Goal: Check status: Check status

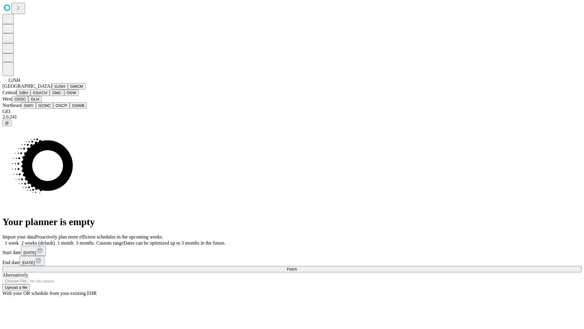
click at [52, 89] on button "GJSH" at bounding box center [60, 86] width 16 height 6
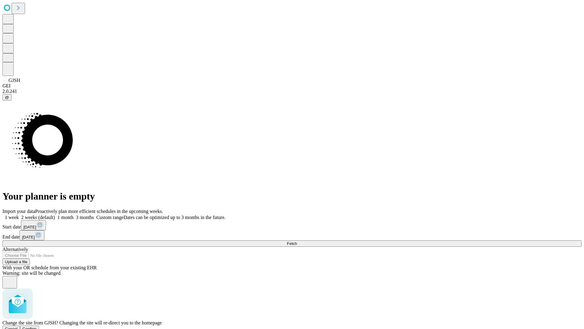
click at [37, 326] on span "Confirm" at bounding box center [30, 328] width 14 height 5
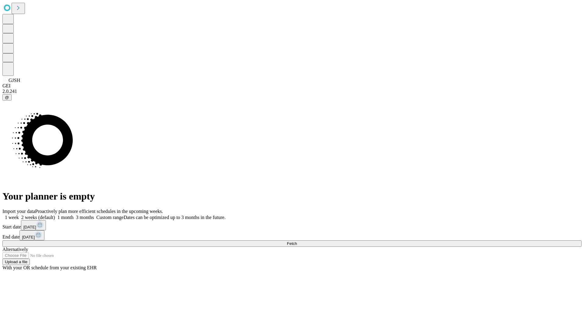
click at [74, 215] on label "1 month" at bounding box center [64, 217] width 19 height 5
click at [297, 241] on span "Fetch" at bounding box center [292, 243] width 10 height 5
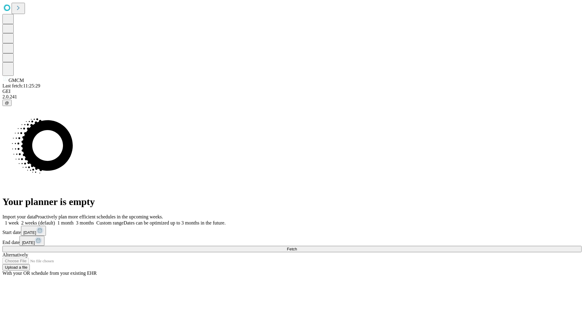
click at [74, 220] on label "1 month" at bounding box center [64, 222] width 19 height 5
click at [297, 247] on span "Fetch" at bounding box center [292, 249] width 10 height 5
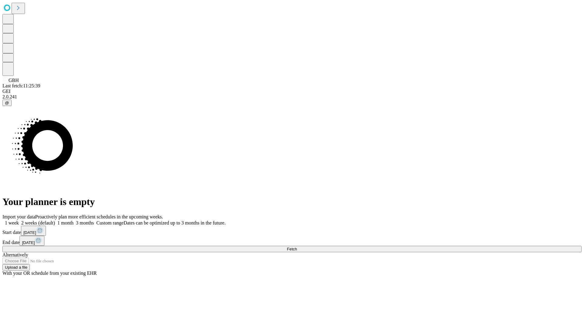
click at [297, 247] on span "Fetch" at bounding box center [292, 249] width 10 height 5
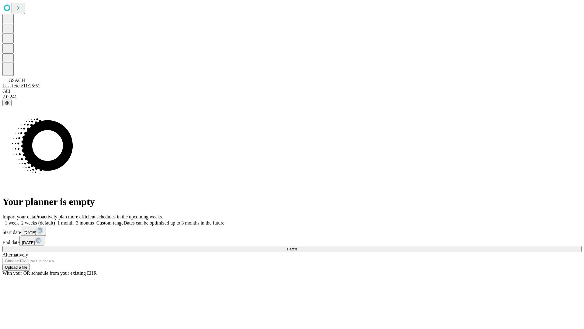
click at [74, 220] on label "1 month" at bounding box center [64, 222] width 19 height 5
click at [297, 247] on span "Fetch" at bounding box center [292, 249] width 10 height 5
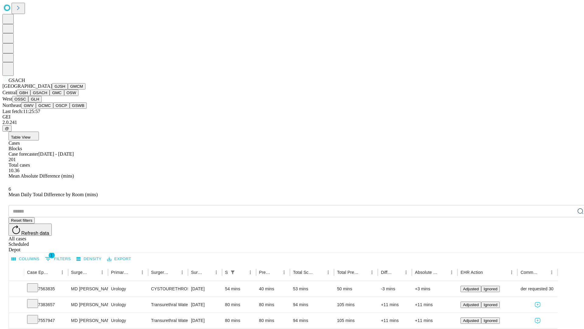
click at [50, 96] on button "GMC" at bounding box center [57, 92] width 14 height 6
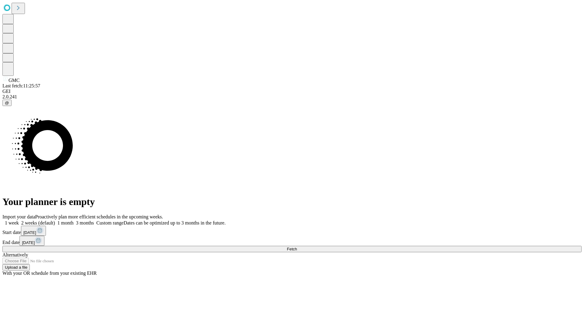
click at [74, 220] on label "1 month" at bounding box center [64, 222] width 19 height 5
click at [297, 247] on span "Fetch" at bounding box center [292, 249] width 10 height 5
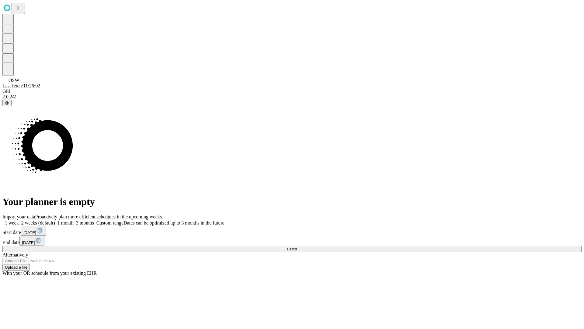
click at [74, 220] on label "1 month" at bounding box center [64, 222] width 19 height 5
click at [297, 247] on span "Fetch" at bounding box center [292, 249] width 10 height 5
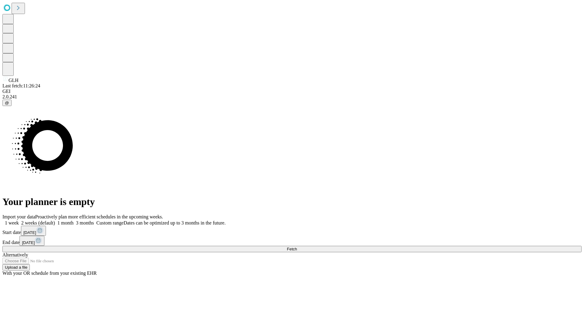
click at [74, 220] on label "1 month" at bounding box center [64, 222] width 19 height 5
click at [297, 247] on span "Fetch" at bounding box center [292, 249] width 10 height 5
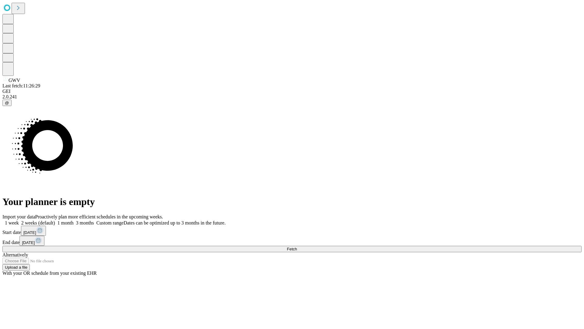
click at [74, 220] on label "1 month" at bounding box center [64, 222] width 19 height 5
click at [297, 247] on span "Fetch" at bounding box center [292, 249] width 10 height 5
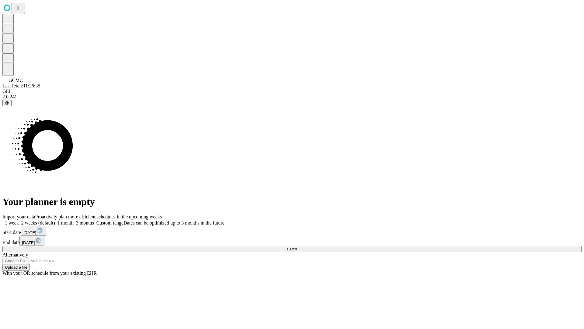
click at [74, 220] on label "1 month" at bounding box center [64, 222] width 19 height 5
click at [297, 247] on span "Fetch" at bounding box center [292, 249] width 10 height 5
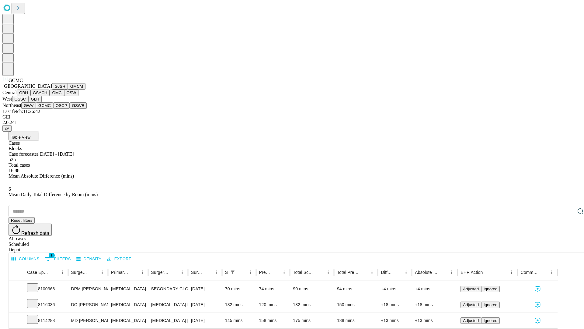
click at [53, 109] on button "OSCP" at bounding box center [61, 105] width 16 height 6
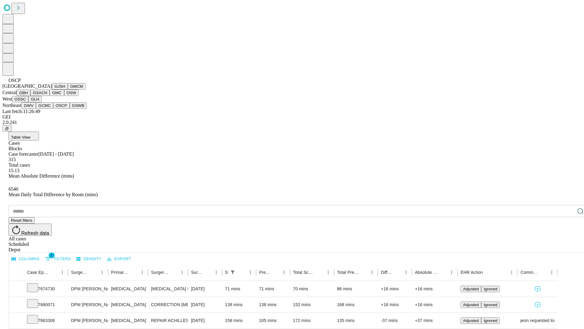
click at [70, 109] on button "GSWB" at bounding box center [78, 105] width 17 height 6
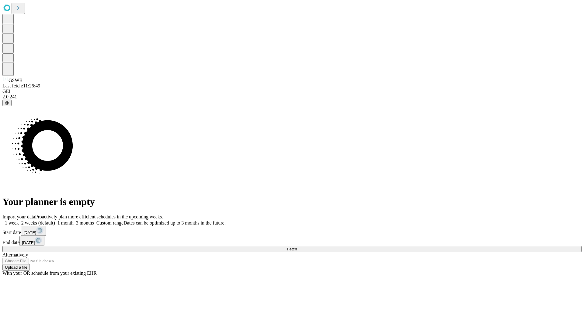
click at [74, 220] on label "1 month" at bounding box center [64, 222] width 19 height 5
click at [297, 247] on span "Fetch" at bounding box center [292, 249] width 10 height 5
